Goal: Task Accomplishment & Management: Manage account settings

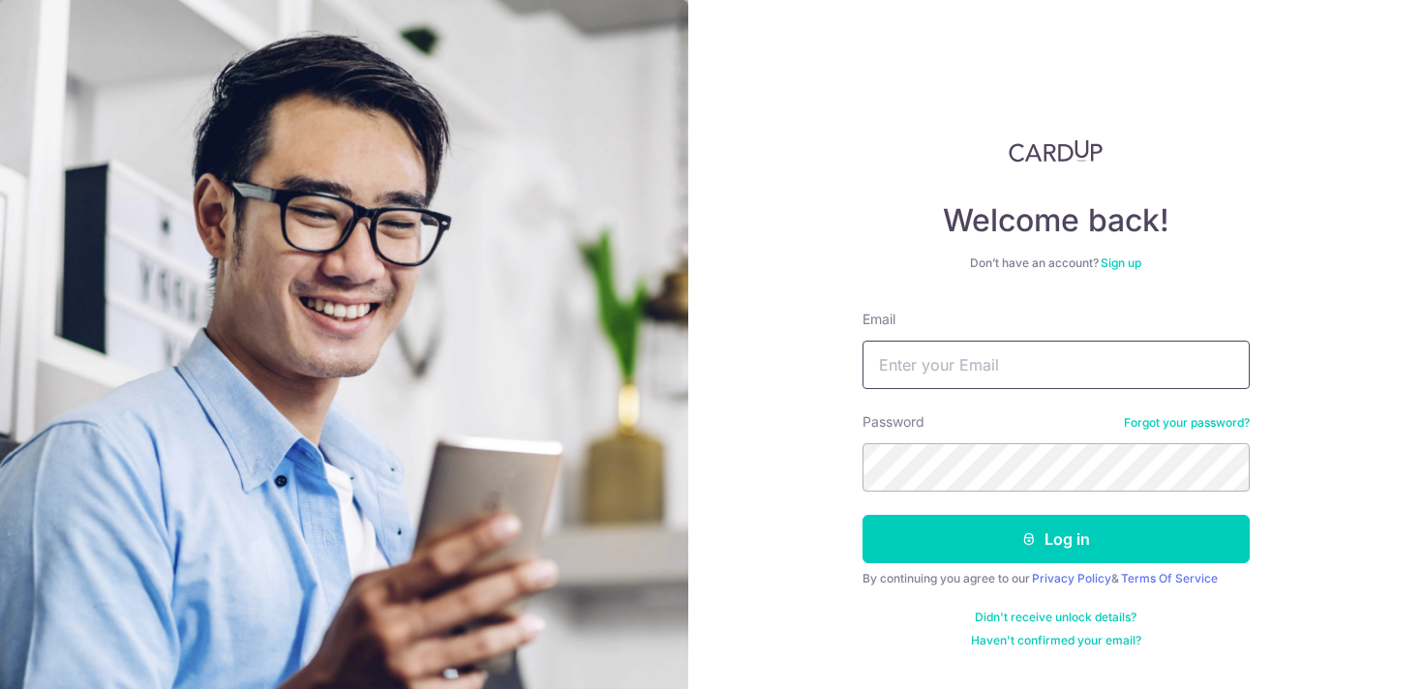
click at [920, 379] on input "Email" at bounding box center [1055, 365] width 387 height 48
type input "[EMAIL_ADDRESS][DOMAIN_NAME]"
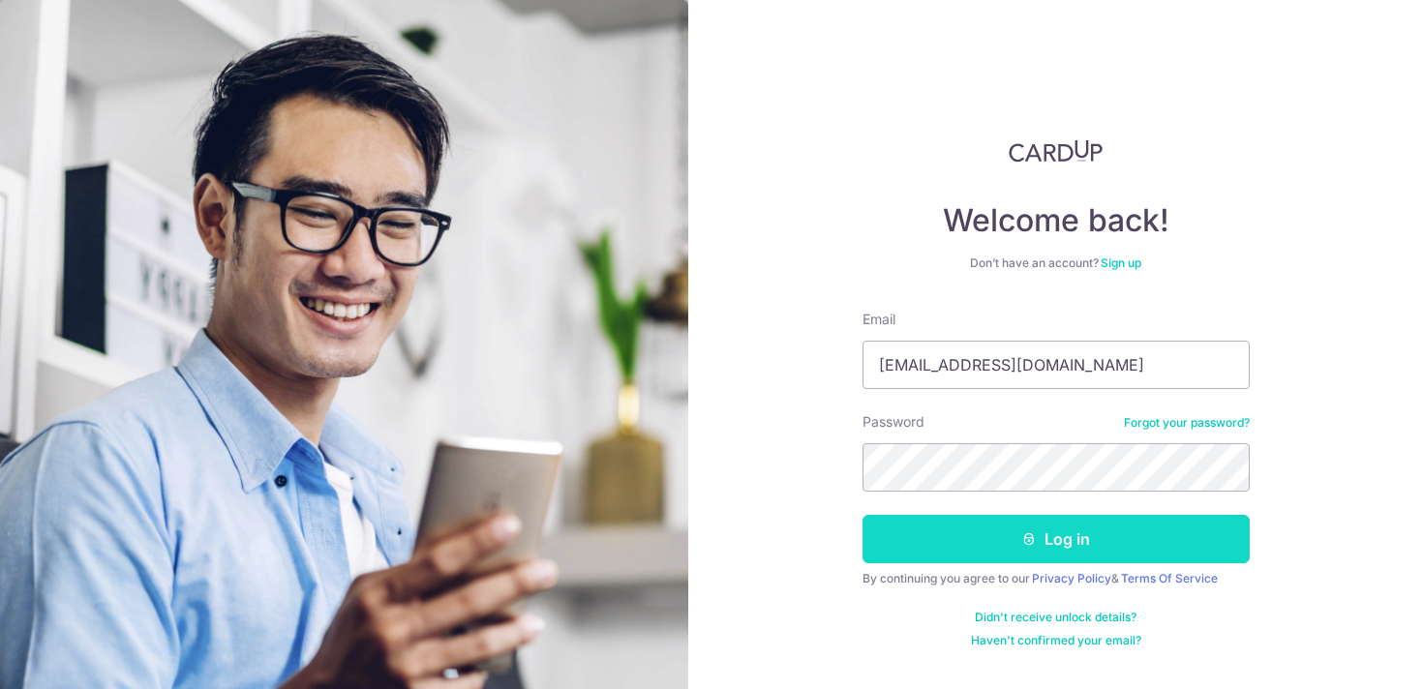
click at [1116, 524] on button "Log in" at bounding box center [1055, 539] width 387 height 48
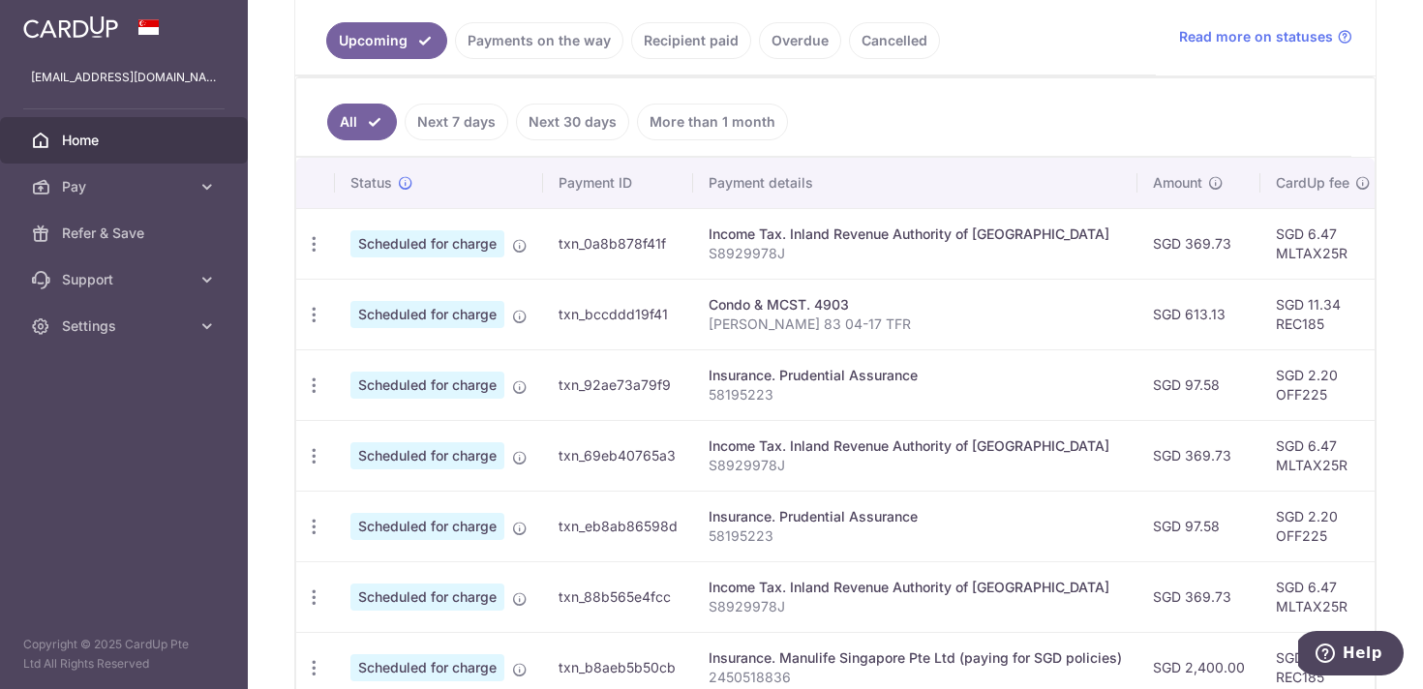
scroll to position [441, 0]
click at [305, 242] on icon "button" at bounding box center [314, 243] width 20 height 20
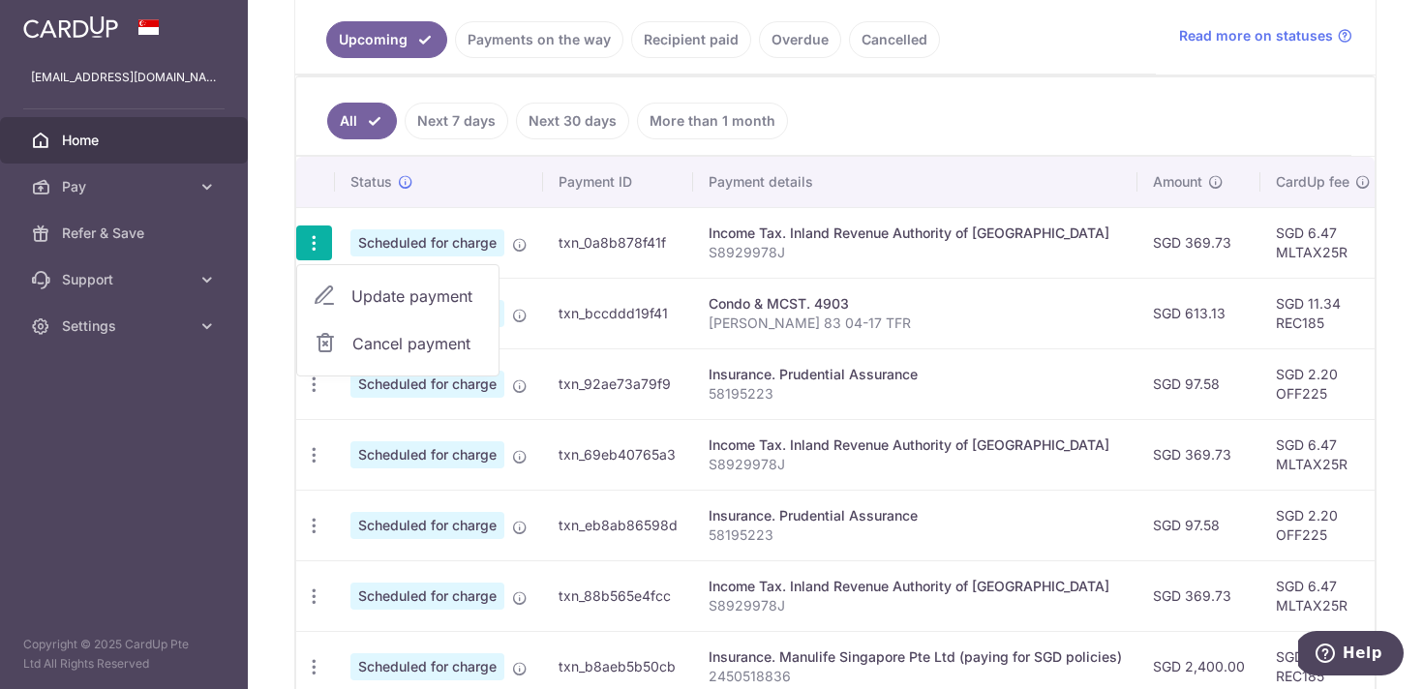
click at [345, 300] on link "Update payment" at bounding box center [397, 296] width 201 height 46
radio input "true"
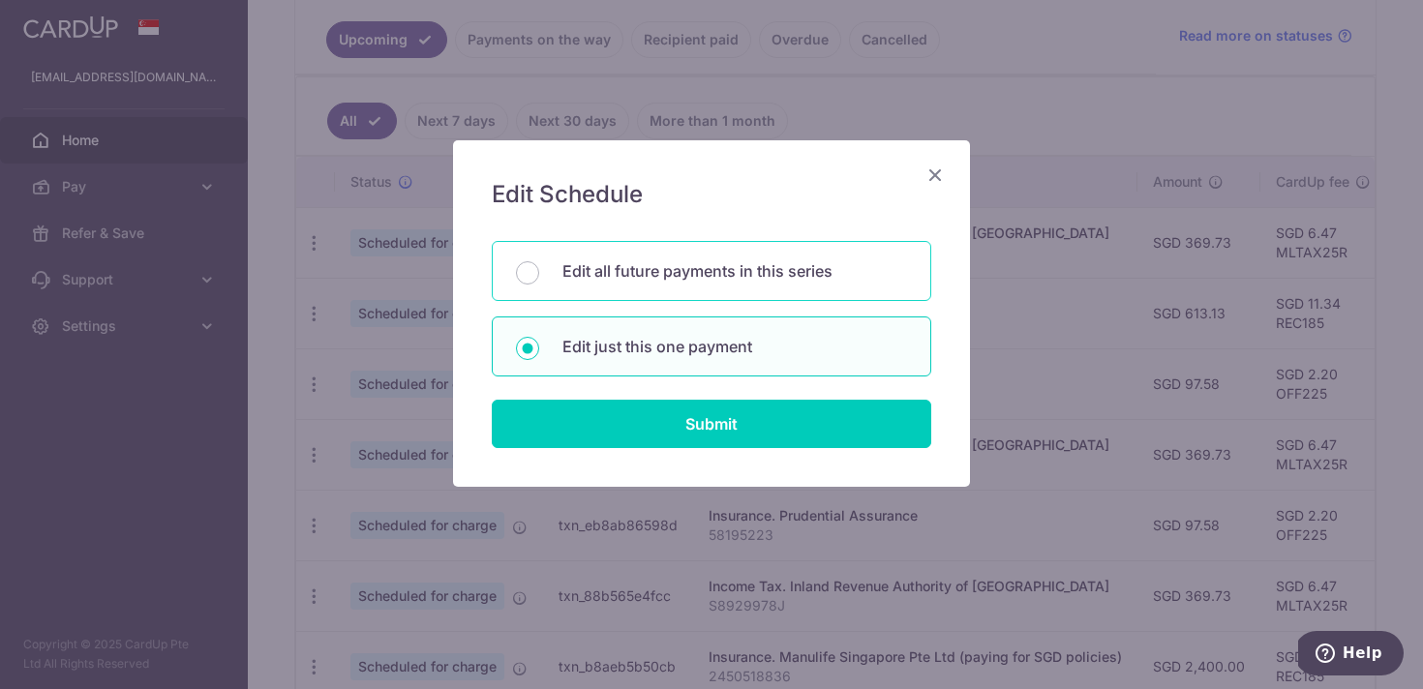
click at [639, 277] on p "Edit all future payments in this series" at bounding box center [734, 270] width 345 height 23
click at [539, 277] on input "Edit all future payments in this series" at bounding box center [527, 272] width 23 height 23
radio input "true"
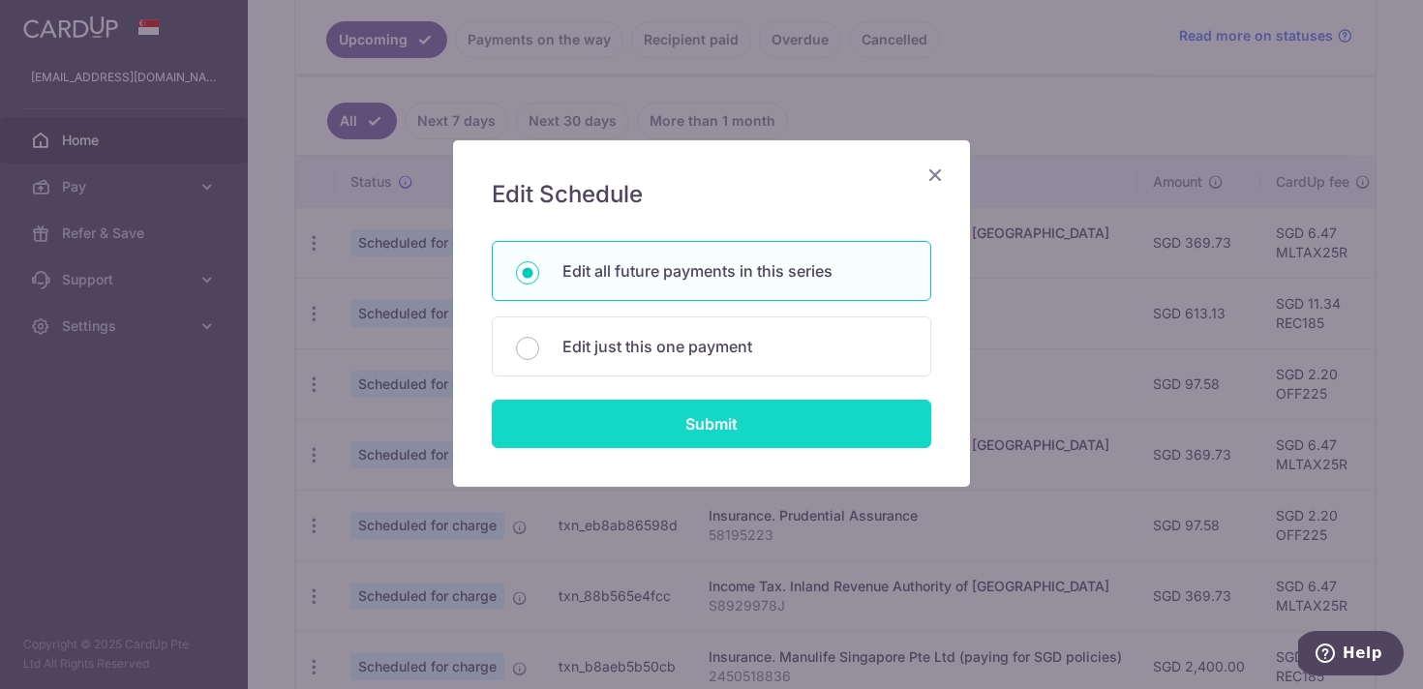
click at [641, 436] on input "Submit" at bounding box center [711, 424] width 439 height 48
radio input "true"
type input "369.73"
type input "S8929978J"
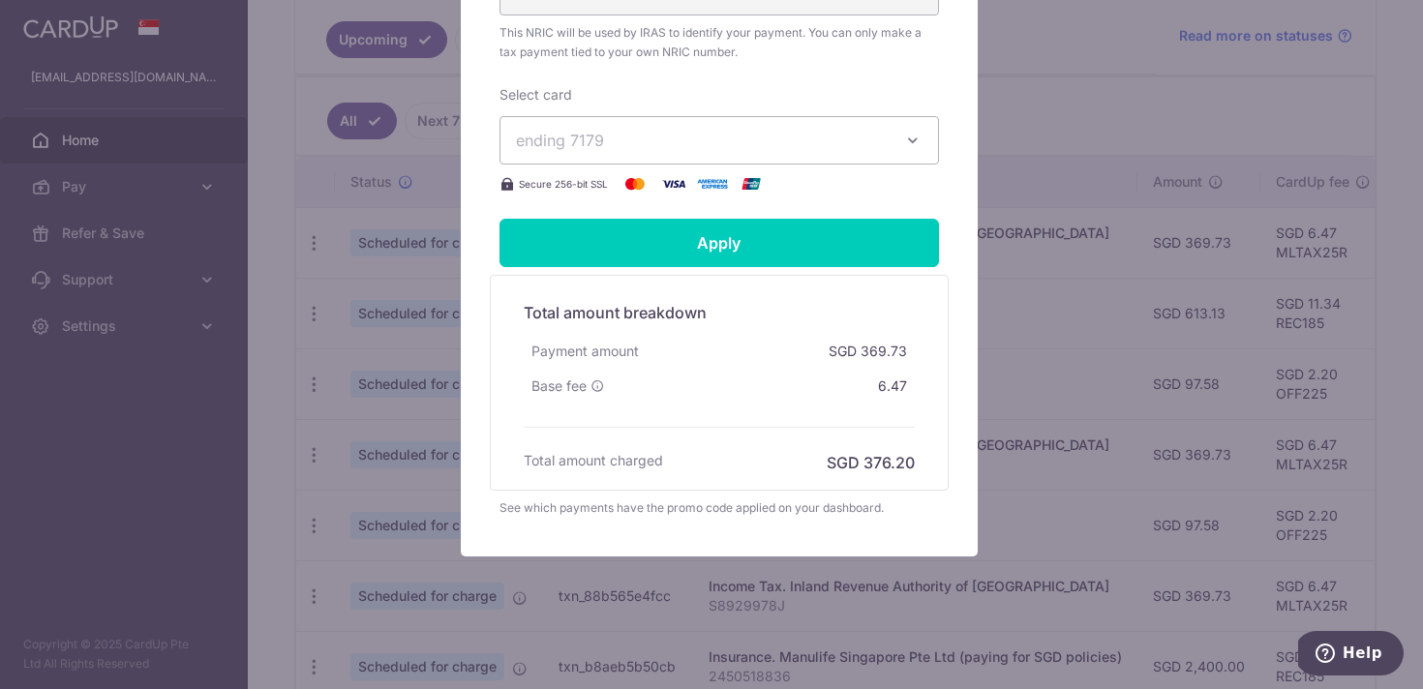
scroll to position [783, 0]
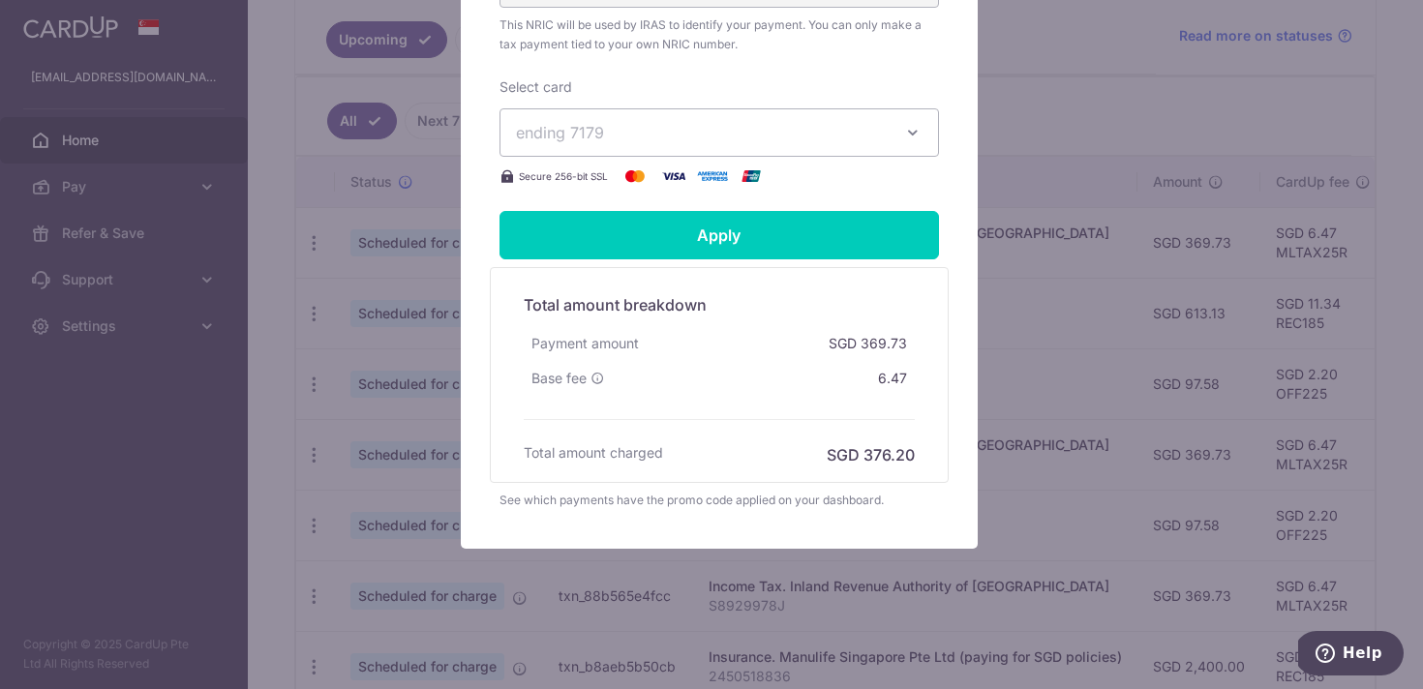
click at [652, 132] on span "ending 7179" at bounding box center [702, 132] width 372 height 23
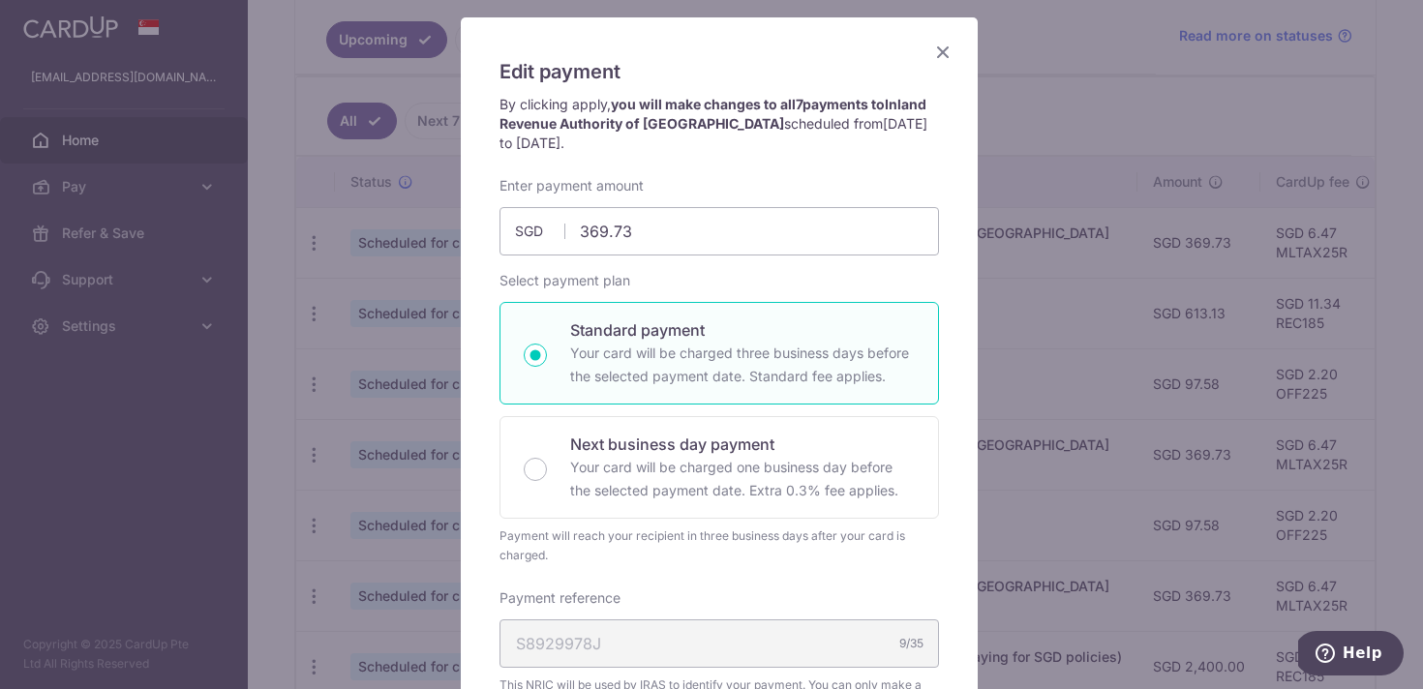
scroll to position [95, 0]
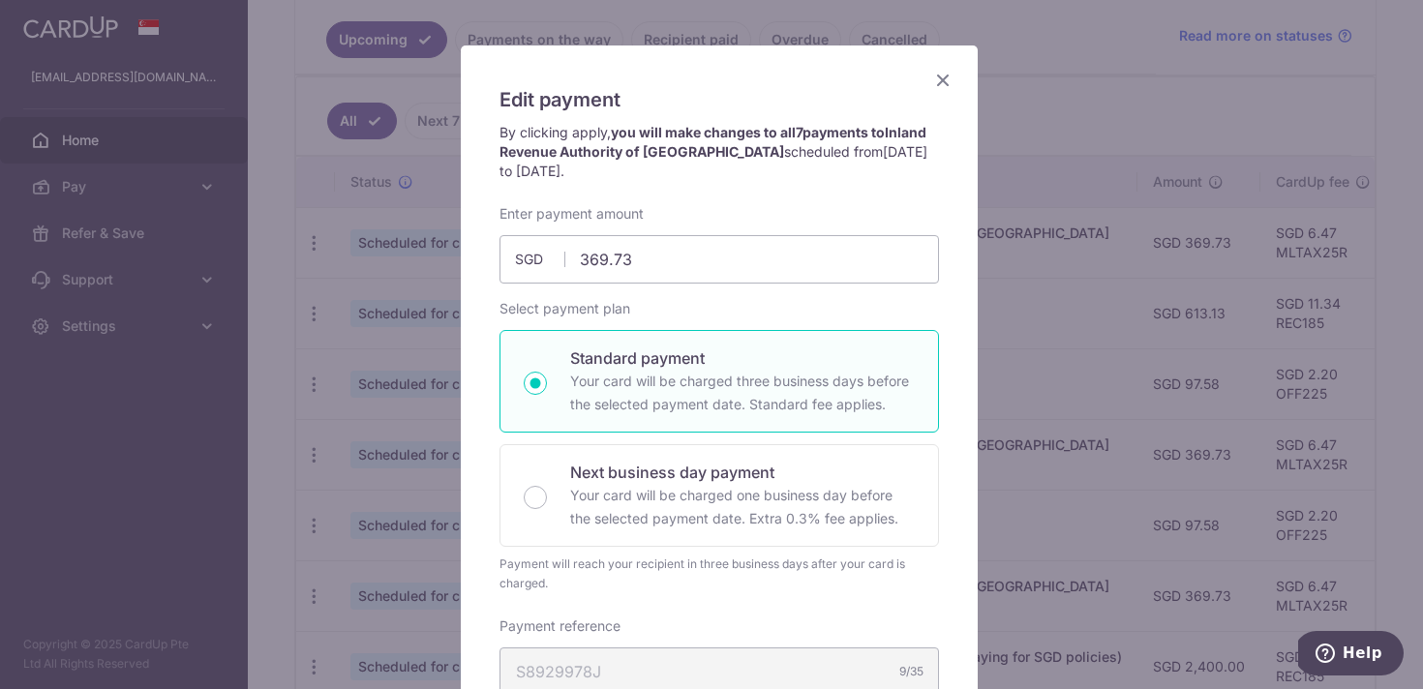
click at [953, 81] on div "Edit payment By clicking apply, you will make changes to all 7 payments to Inla…" at bounding box center [719, 640] width 517 height 1191
click at [936, 79] on icon "Close" at bounding box center [942, 80] width 23 height 24
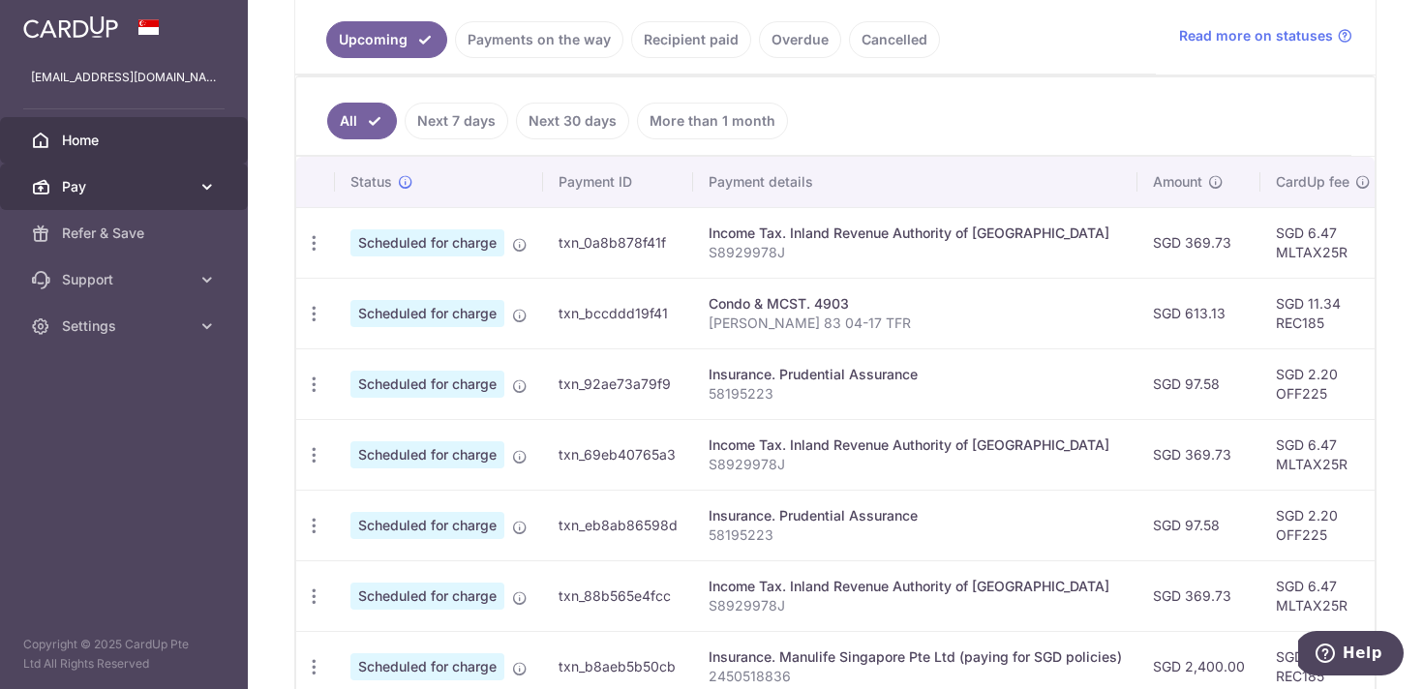
click at [196, 185] on link "Pay" at bounding box center [124, 187] width 248 height 46
